Goal: Task Accomplishment & Management: Manage account settings

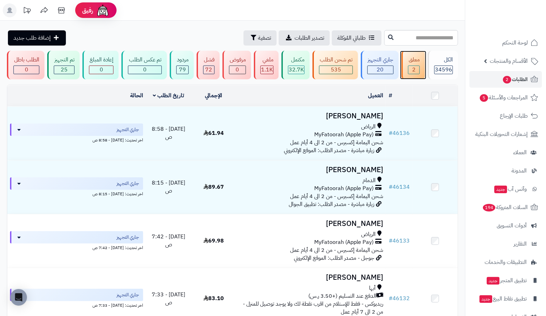
click at [406, 67] on div "معلق 2" at bounding box center [412, 65] width 23 height 29
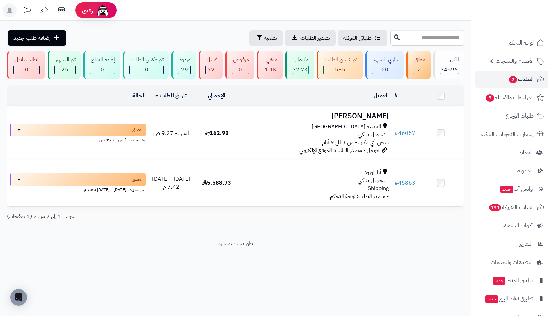
click at [407, 125] on td "# 46057" at bounding box center [404, 133] width 27 height 53
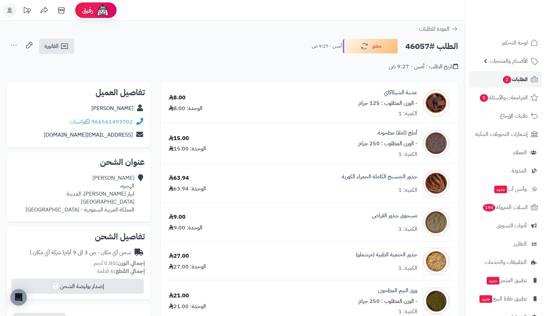
click at [515, 75] on span "الطلبات 2" at bounding box center [515, 79] width 26 height 10
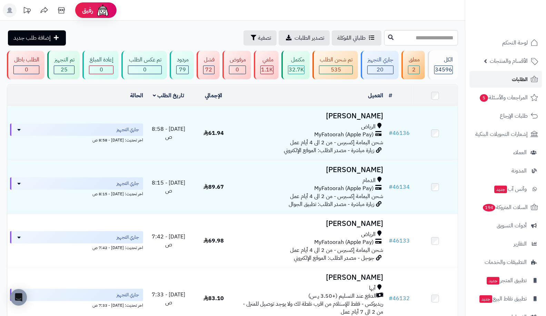
click at [500, 81] on link "الطلبات" at bounding box center [505, 79] width 72 height 17
click at [375, 57] on div "جاري التجهيز" at bounding box center [380, 60] width 26 height 8
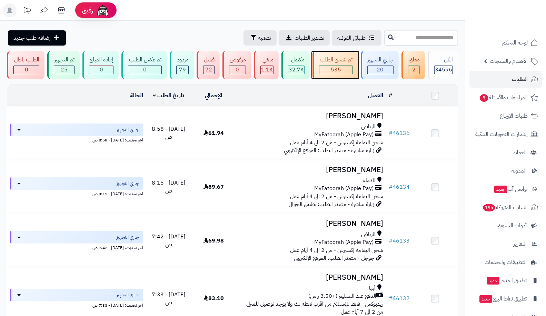
click at [331, 65] on div "تم شحن الطلب 535" at bounding box center [334, 65] width 45 height 29
click at [502, 87] on link "الطلبات" at bounding box center [505, 79] width 72 height 17
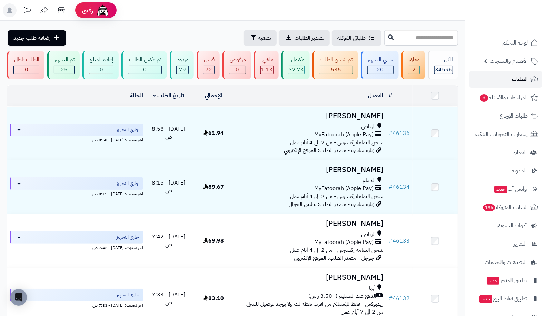
click at [488, 79] on link "الطلبات" at bounding box center [505, 79] width 72 height 17
